Goal: Information Seeking & Learning: Learn about a topic

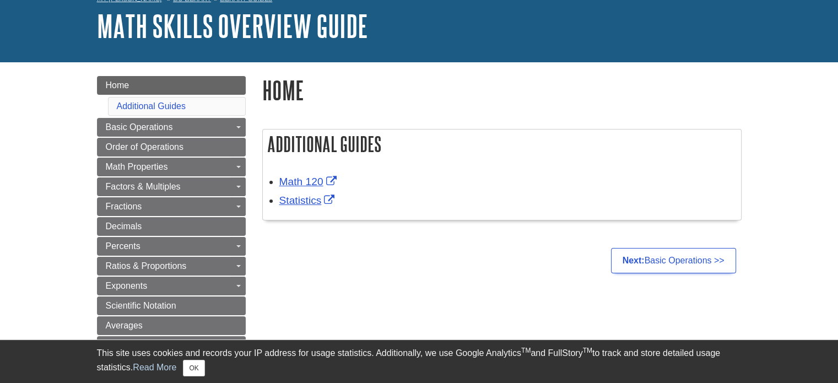
scroll to position [165, 0]
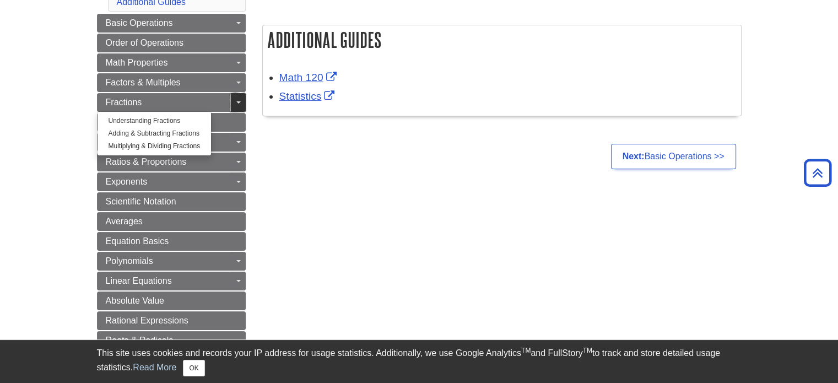
click at [236, 102] on span "Guide Page Menu" at bounding box center [238, 102] width 4 height 2
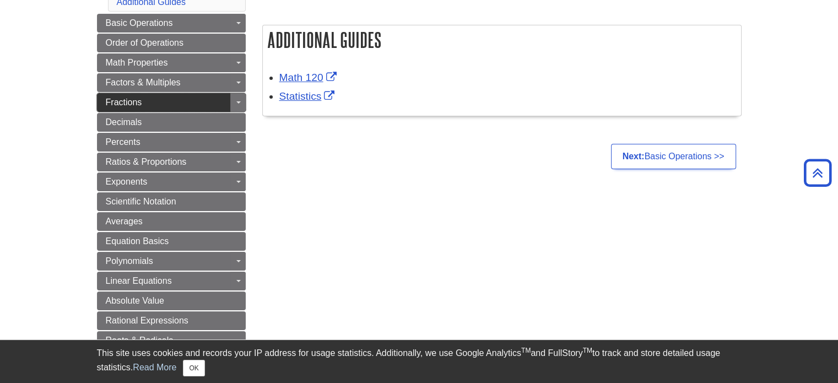
click at [199, 97] on link "Fractions" at bounding box center [171, 102] width 149 height 19
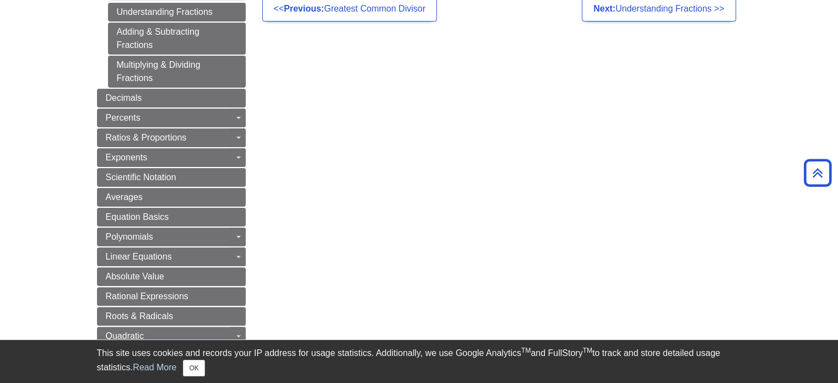
scroll to position [331, 0]
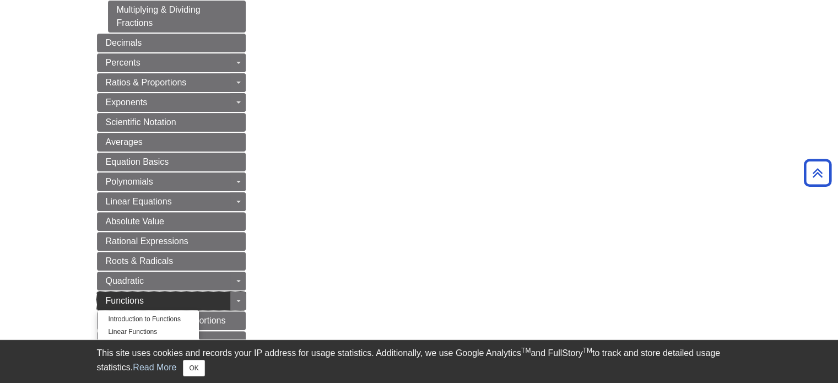
click at [138, 291] on link "Functions" at bounding box center [171, 300] width 149 height 19
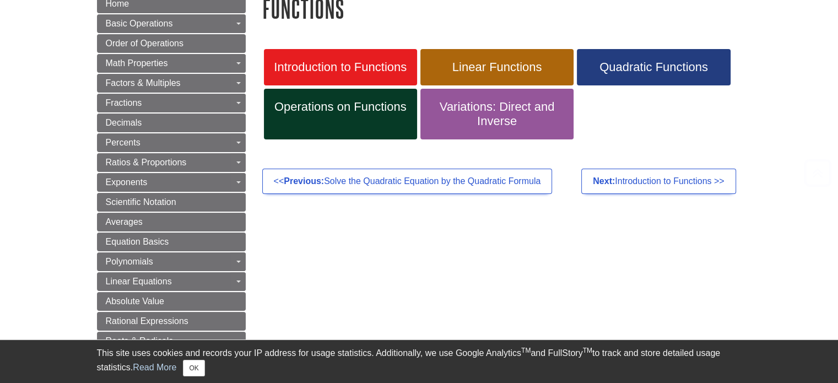
scroll to position [165, 0]
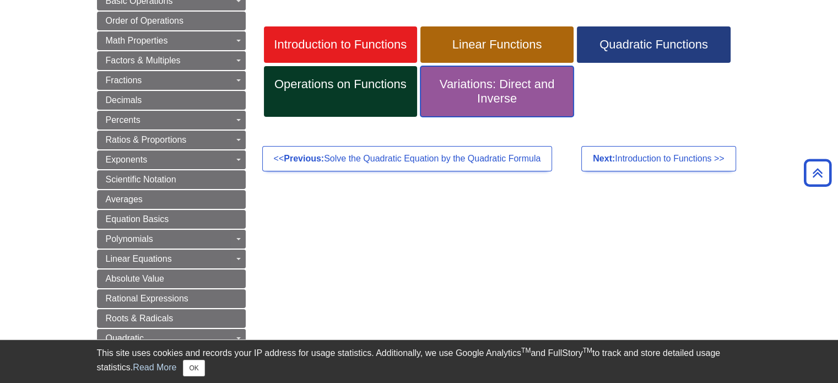
click at [515, 89] on span "Variations: Direct and Inverse" at bounding box center [497, 91] width 137 height 29
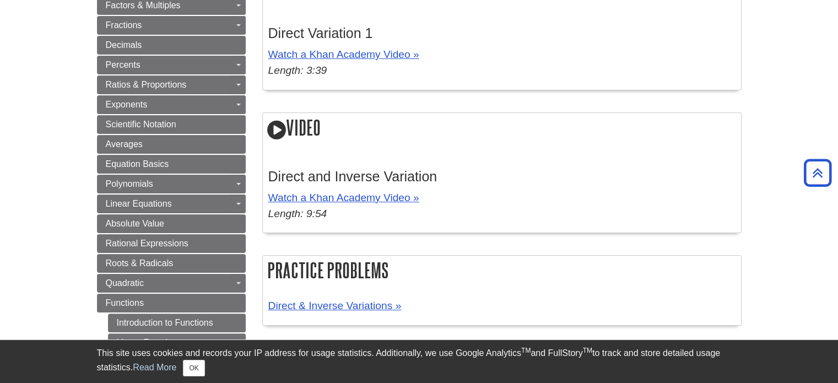
scroll to position [606, 0]
